Goal: Task Accomplishment & Management: Manage account settings

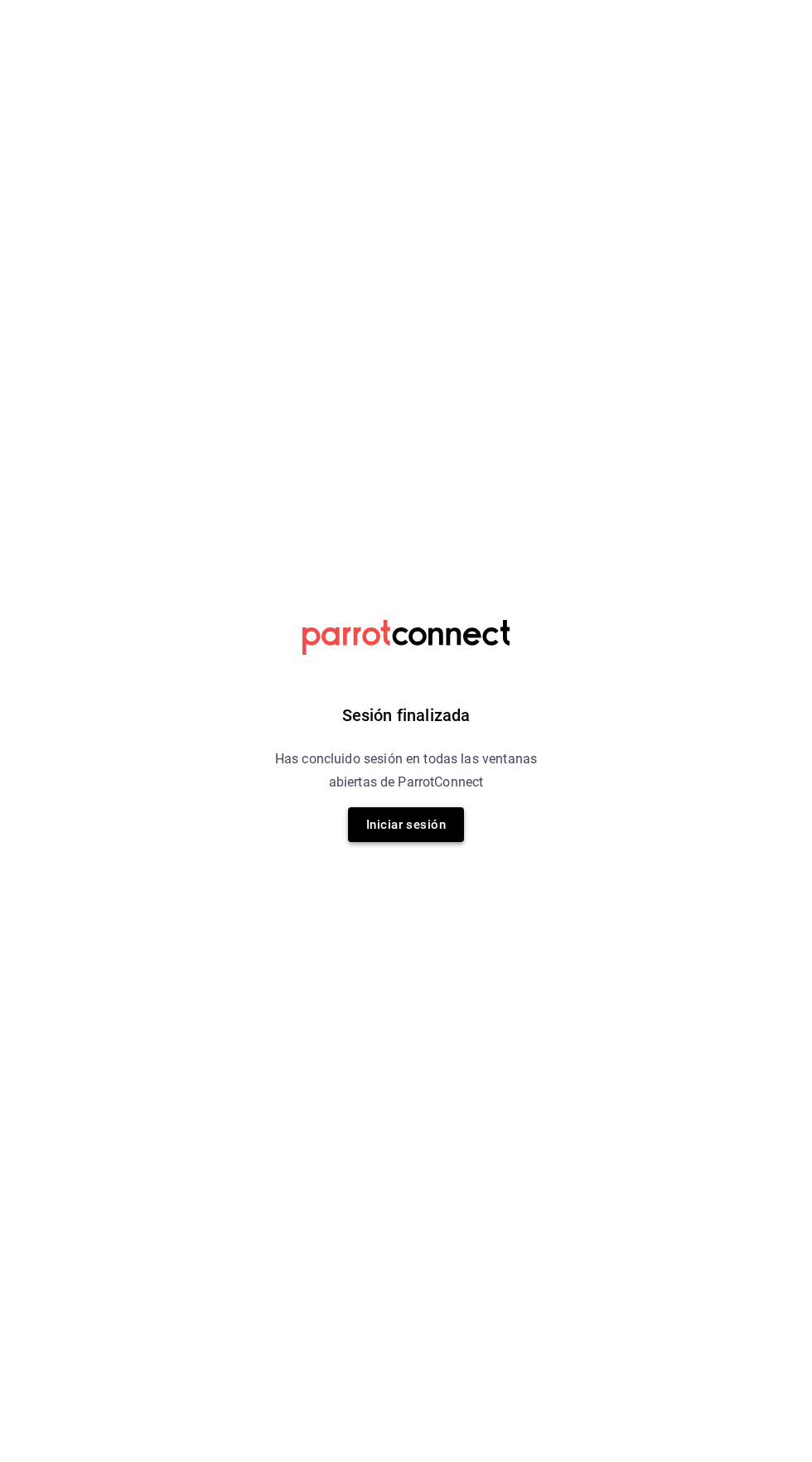
click at [426, 824] on button "Iniciar sesión" at bounding box center [406, 825] width 116 height 35
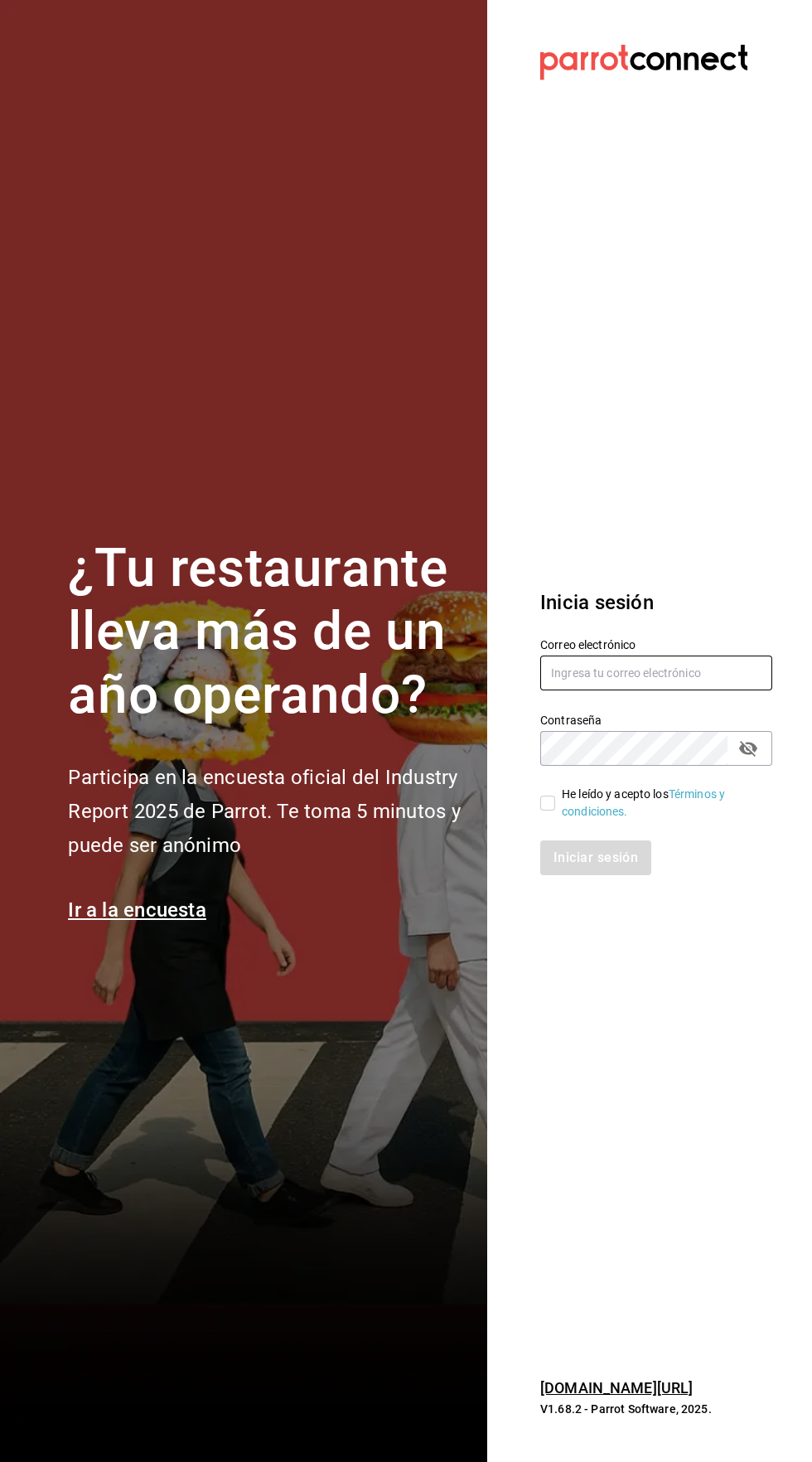
click at [640, 691] on input "text" at bounding box center [656, 673] width 232 height 35
type input "[EMAIL_ADDRESS][PERSON_NAME][DOMAIN_NAME]"
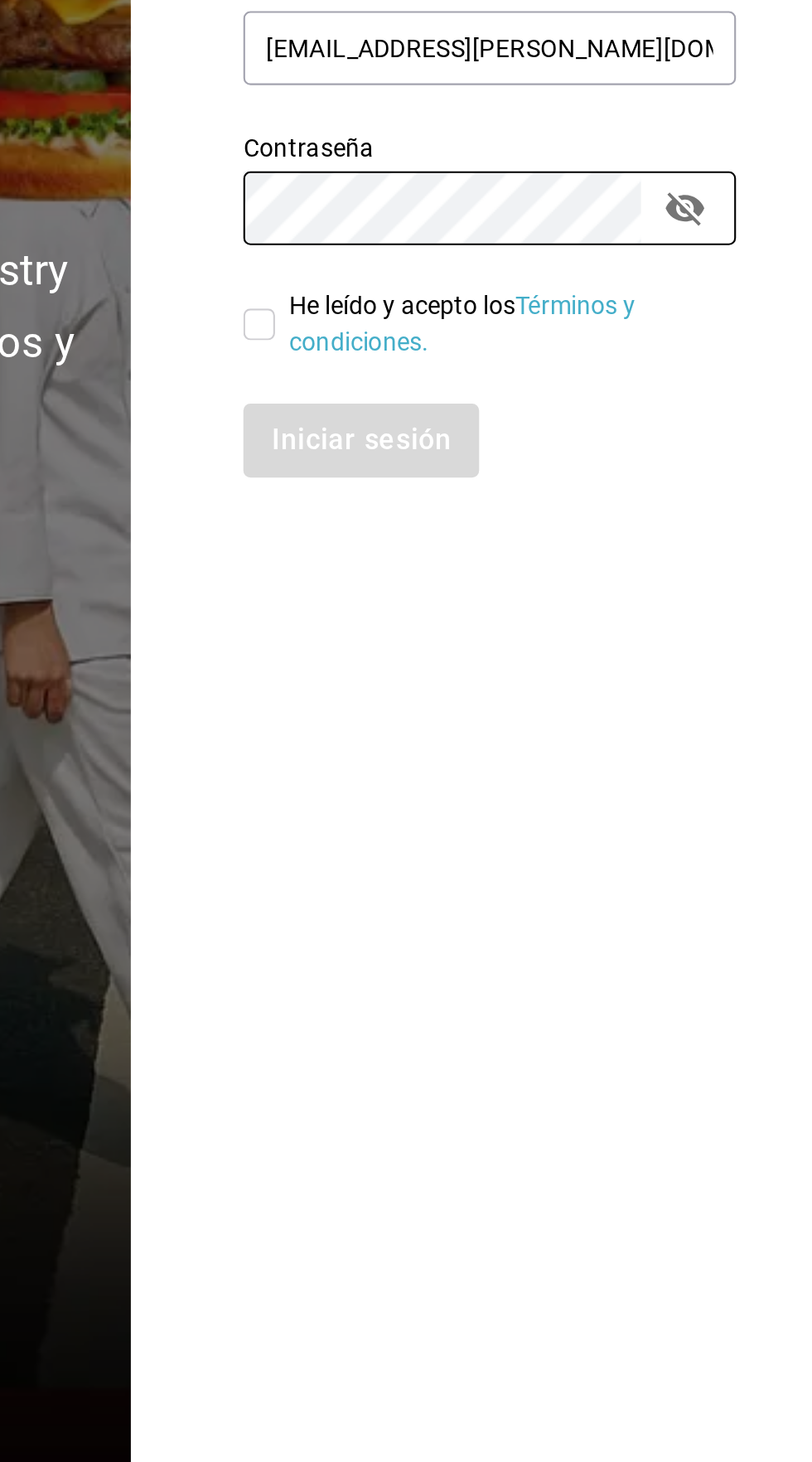
click at [553, 811] on input "He leído y acepto los Términos y condiciones." at bounding box center [547, 803] width 14 height 14
checkbox input "true"
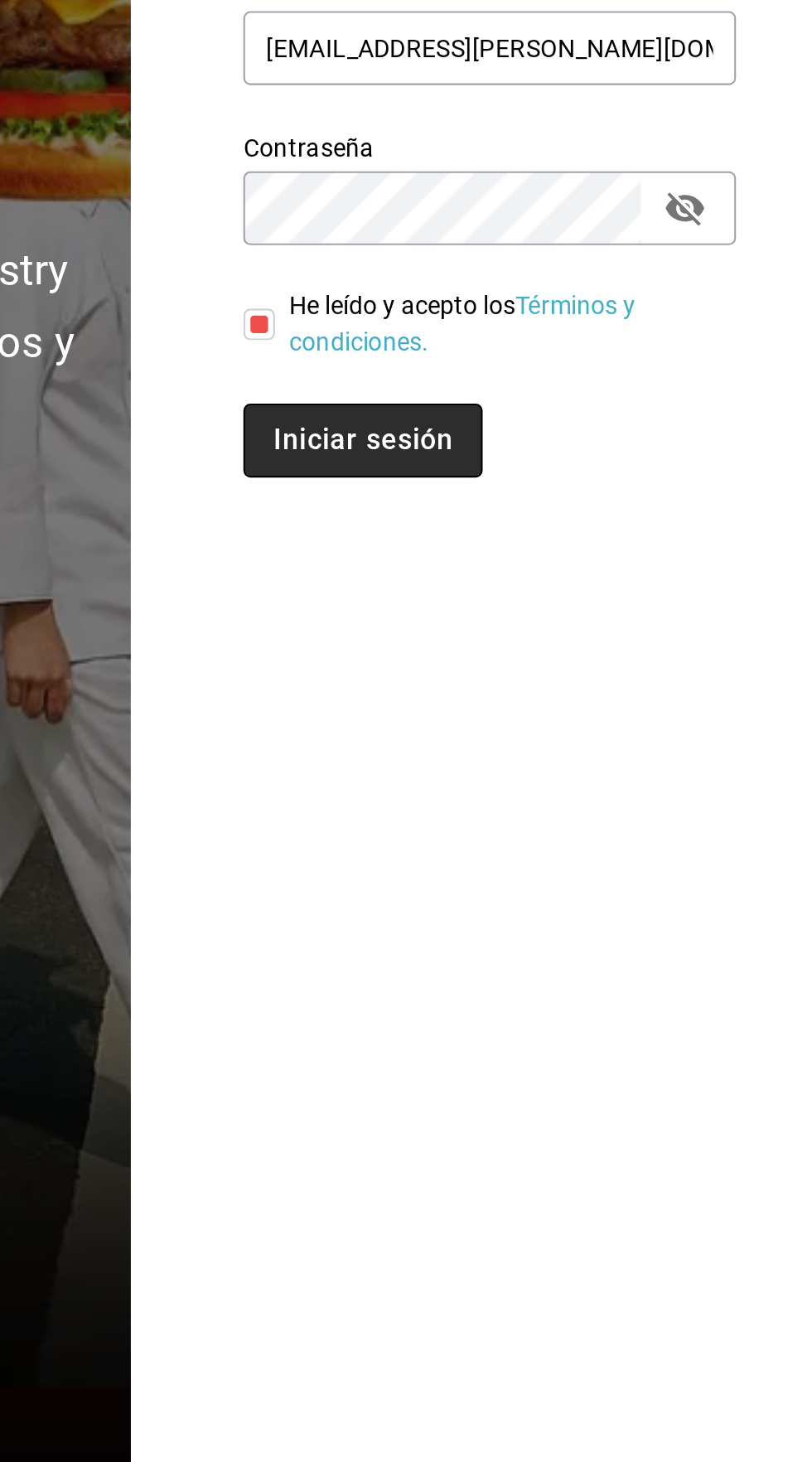
click at [615, 875] on button "Iniciar sesión" at bounding box center [596, 858] width 113 height 35
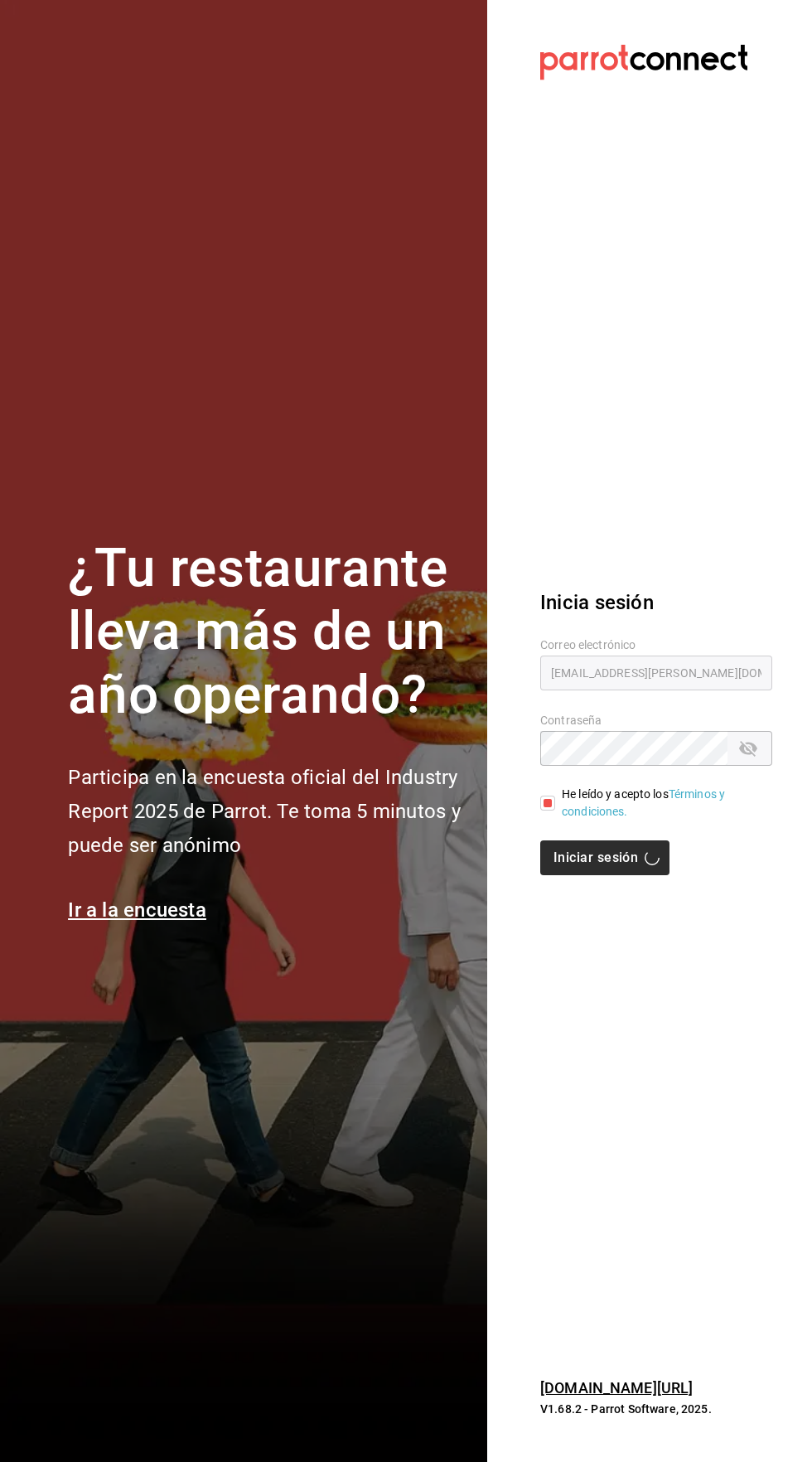
scroll to position [64, 0]
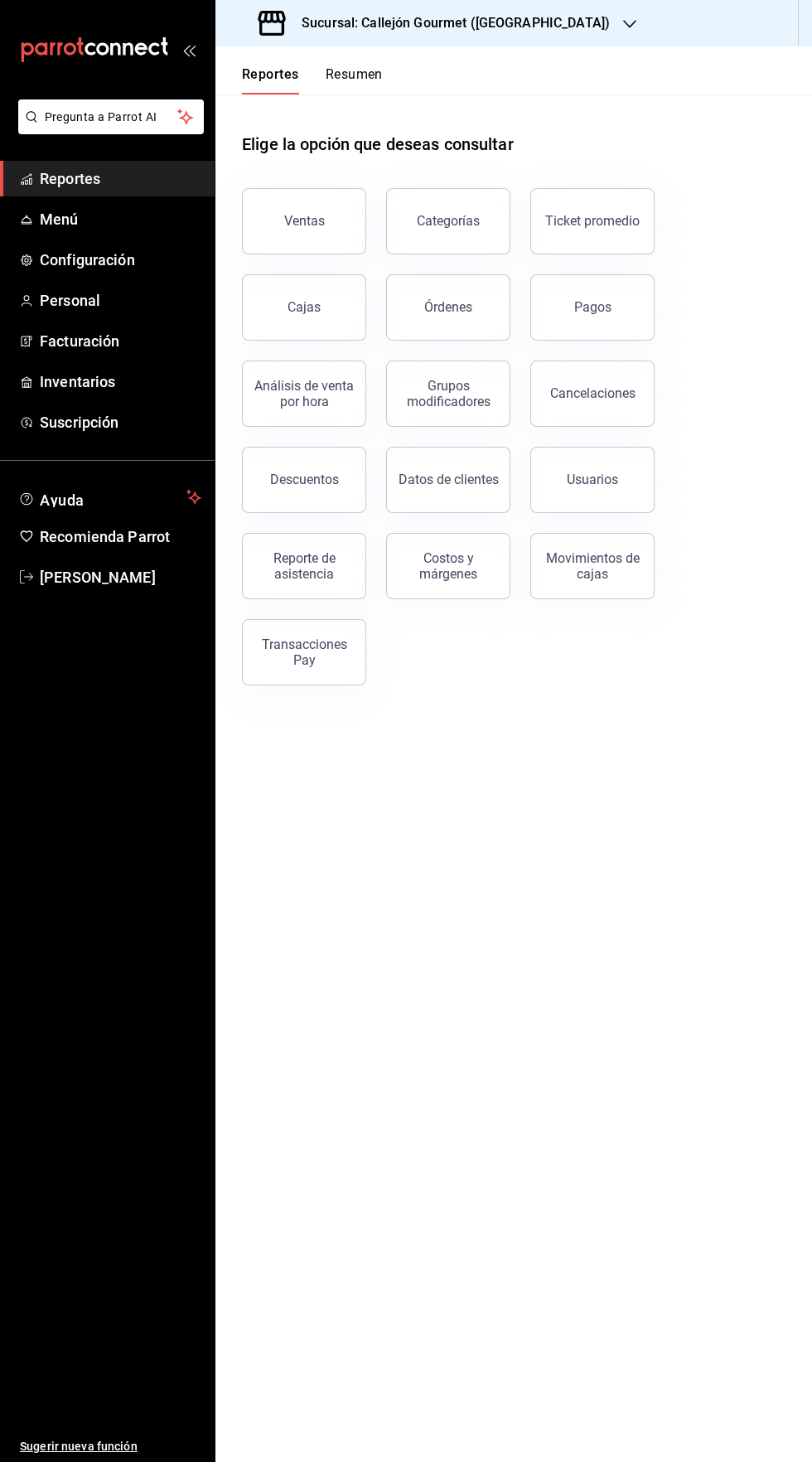
click at [377, 74] on button "Resumen" at bounding box center [354, 80] width 57 height 28
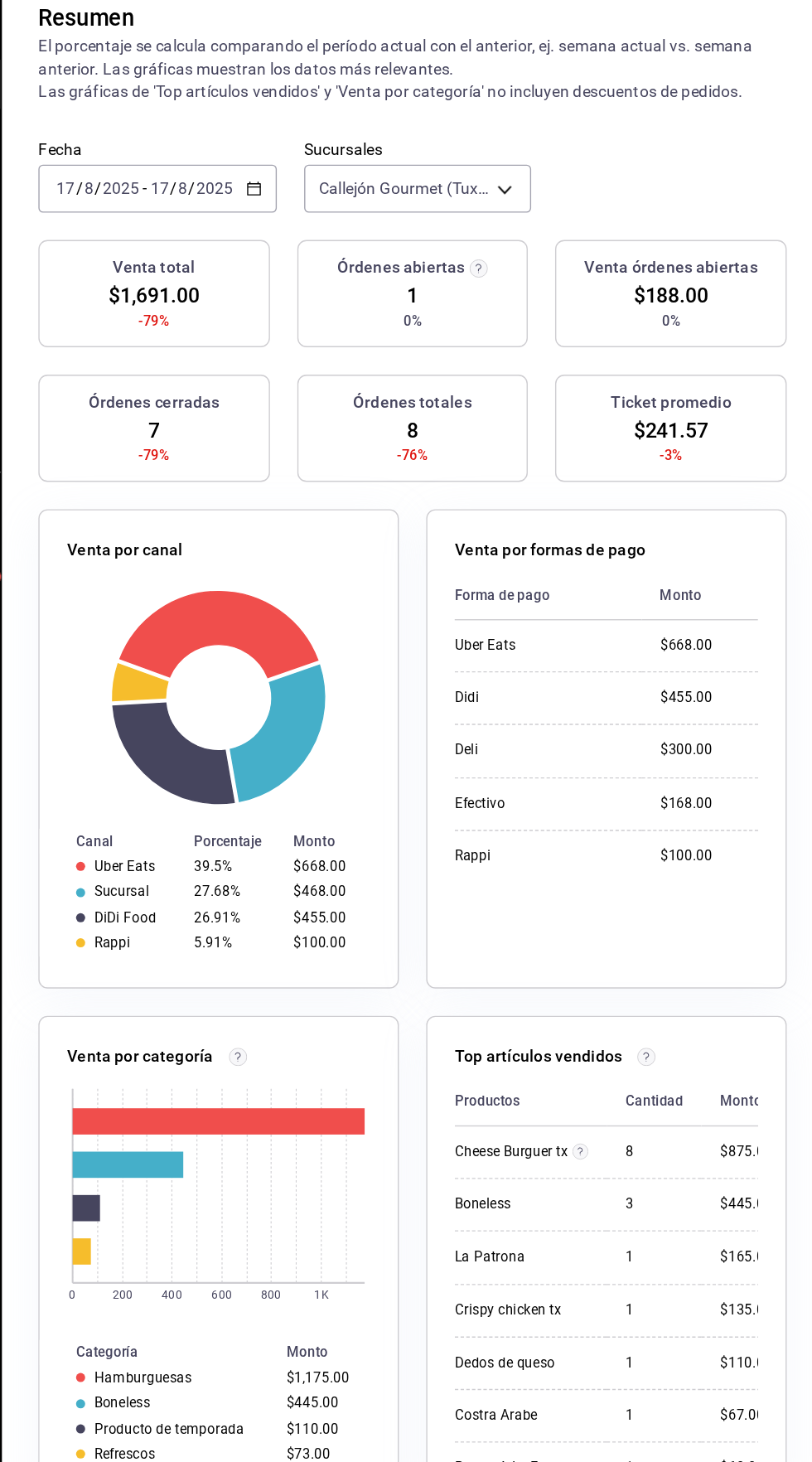
scroll to position [13, 0]
